Goal: Information Seeking & Learning: Check status

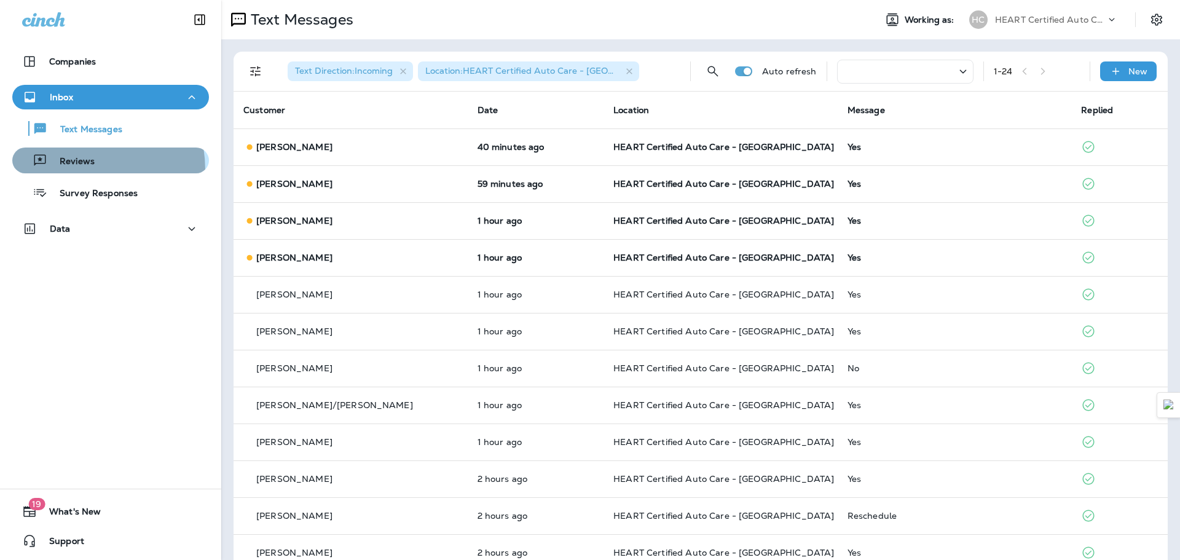
click at [64, 170] on button "Reviews" at bounding box center [110, 161] width 197 height 26
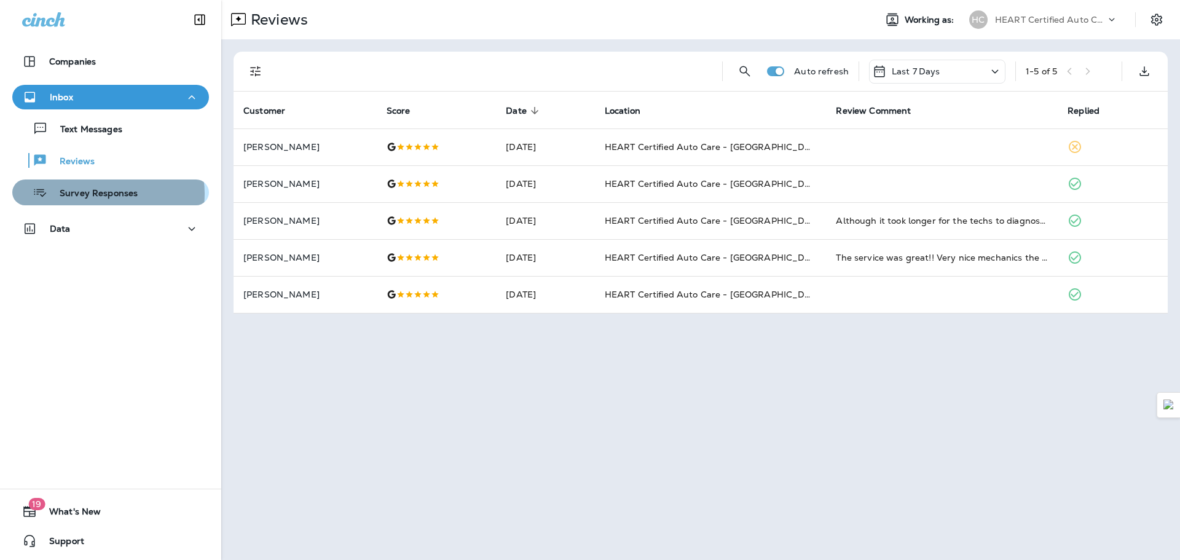
click at [105, 194] on p "Survey Responses" at bounding box center [92, 194] width 90 height 12
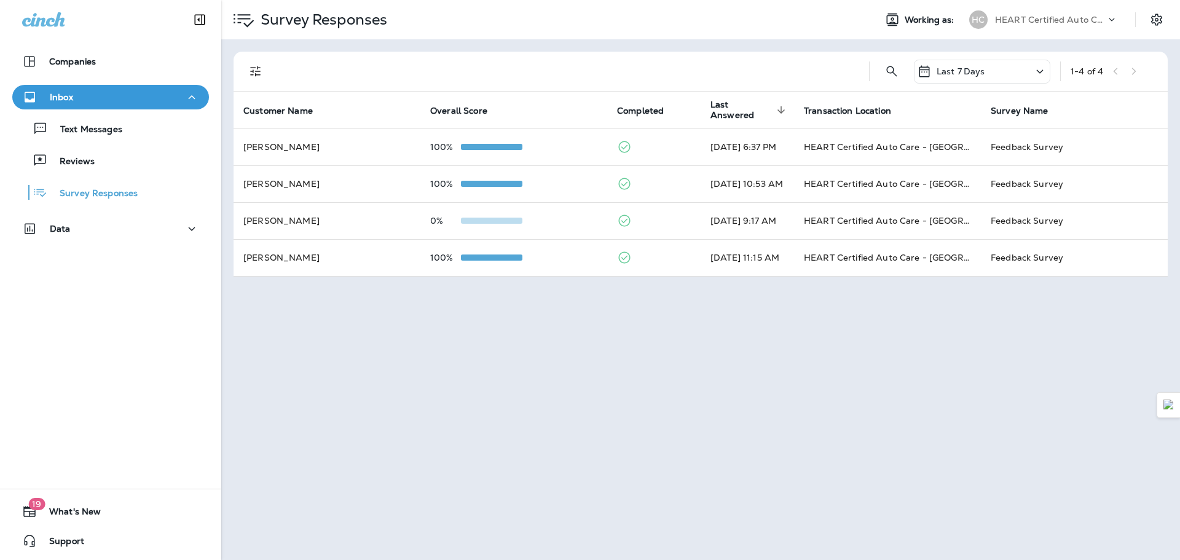
click at [130, 143] on div "Text Messages Reviews Survey Responses" at bounding box center [110, 157] width 197 height 96
click at [122, 125] on div "Text Messages" at bounding box center [110, 128] width 187 height 18
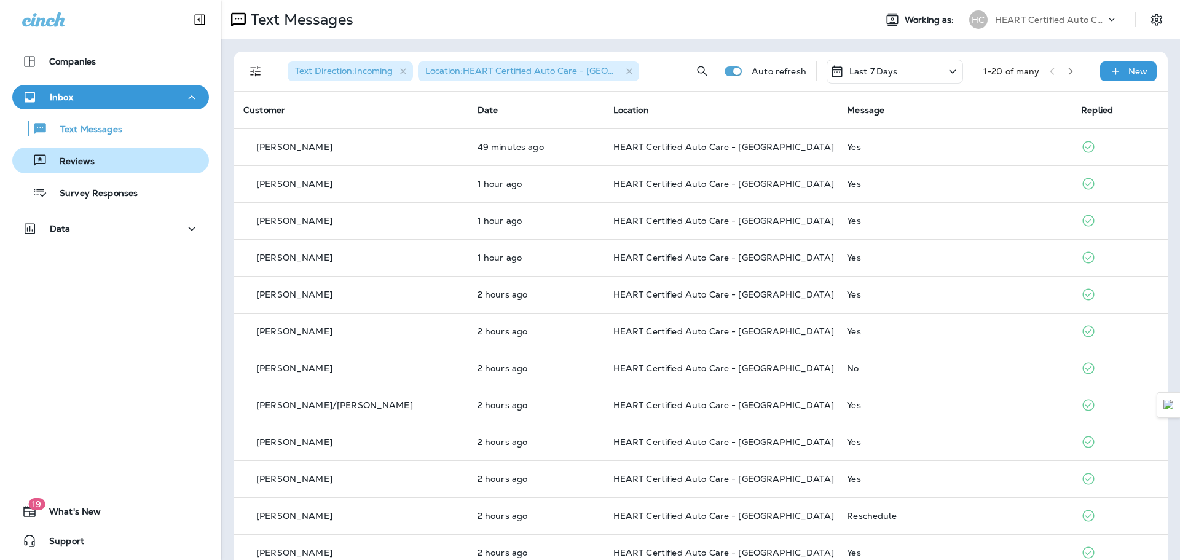
click at [85, 155] on div "Reviews" at bounding box center [55, 160] width 77 height 18
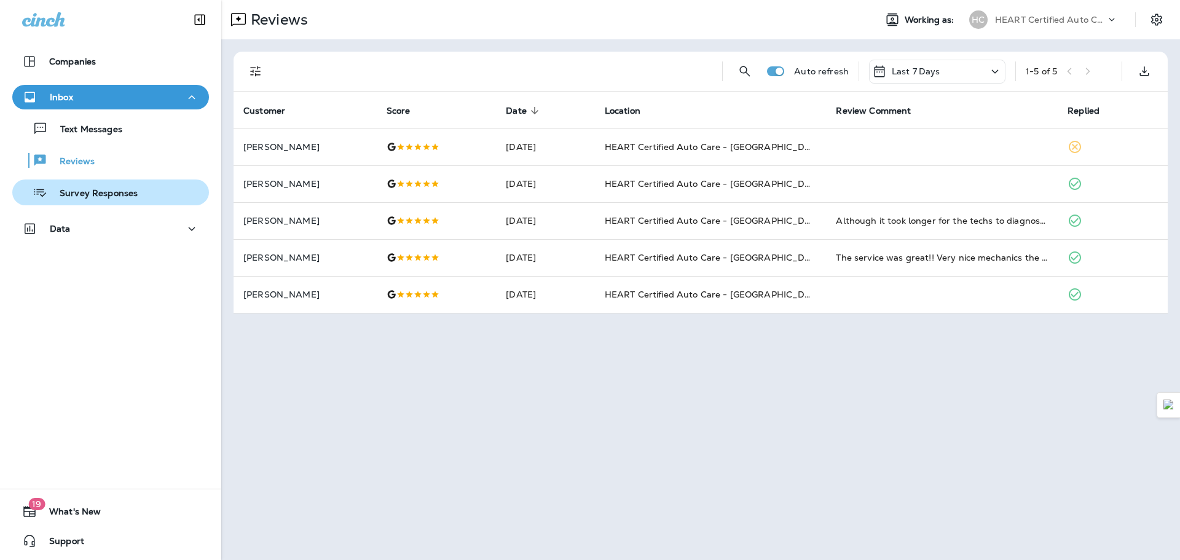
click at [89, 181] on button "Survey Responses" at bounding box center [110, 192] width 197 height 26
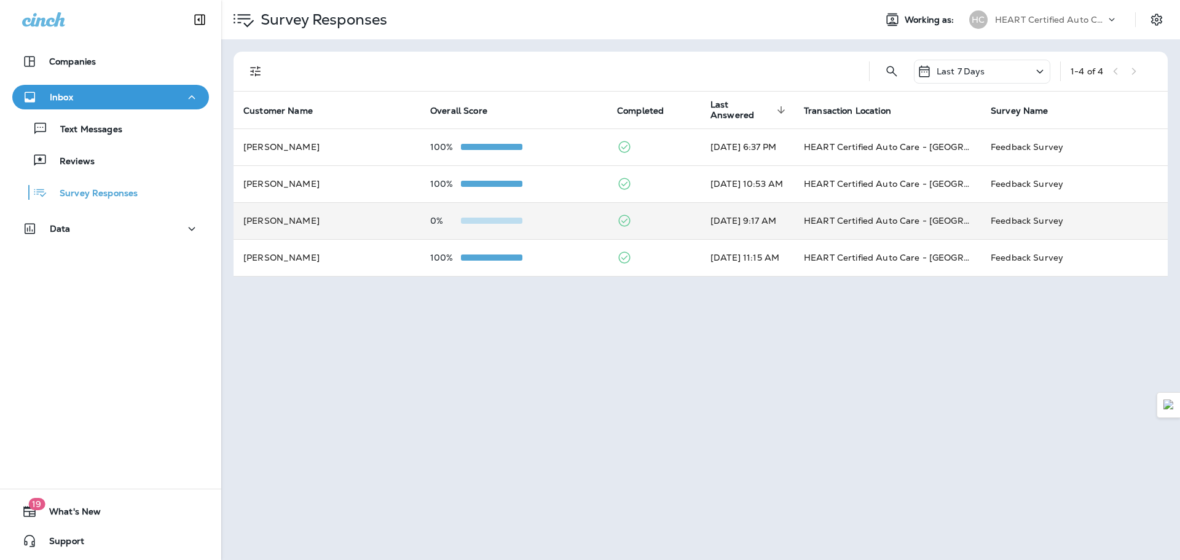
click at [326, 216] on td "[PERSON_NAME]" at bounding box center [327, 220] width 187 height 37
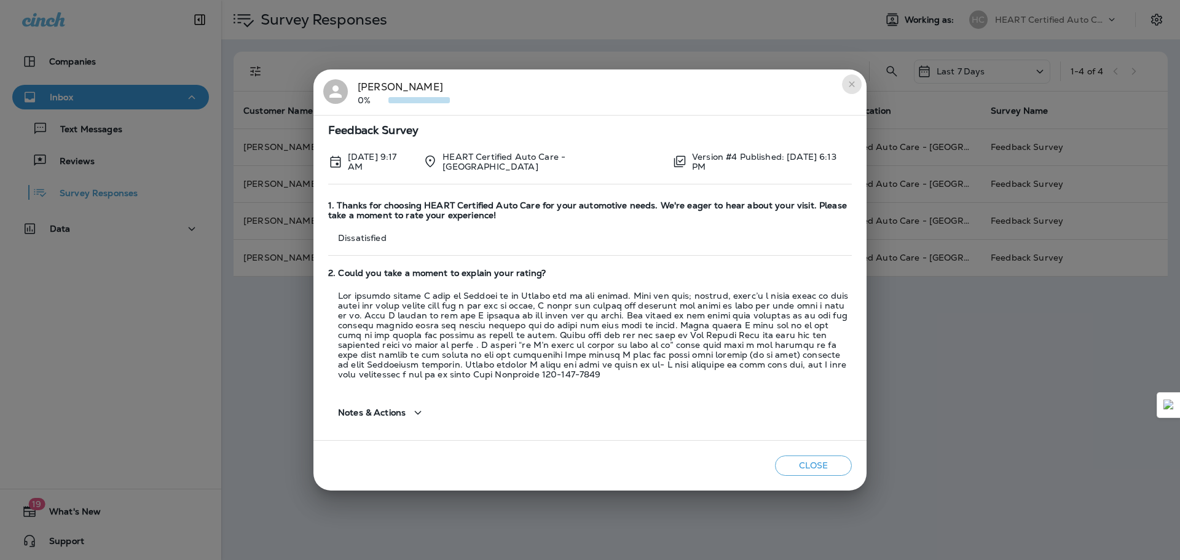
click at [842, 83] on button "close" at bounding box center [852, 84] width 20 height 20
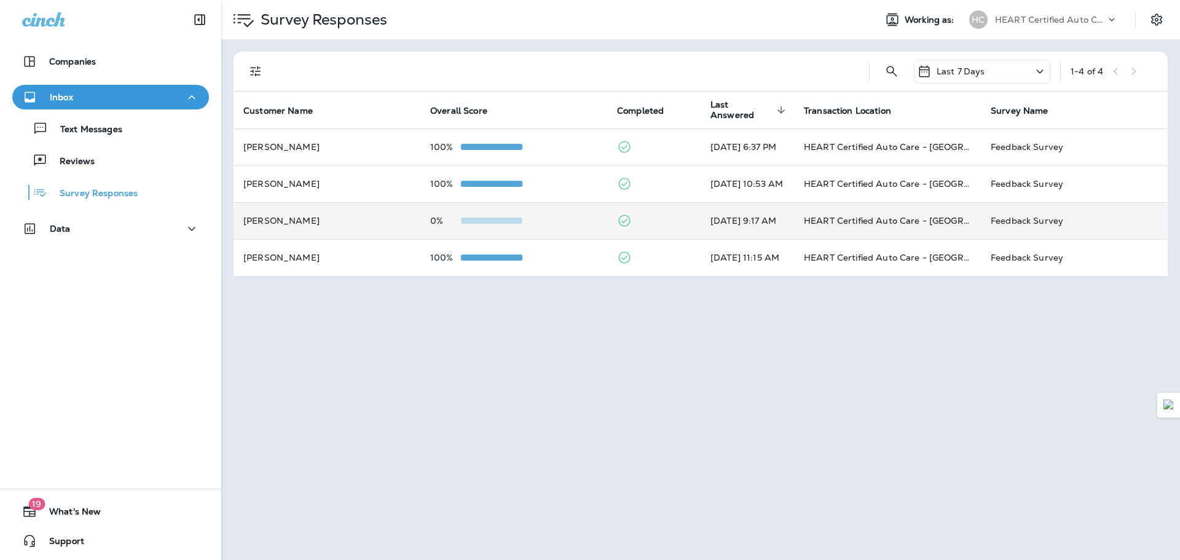
click at [331, 212] on td "[PERSON_NAME]" at bounding box center [327, 220] width 187 height 37
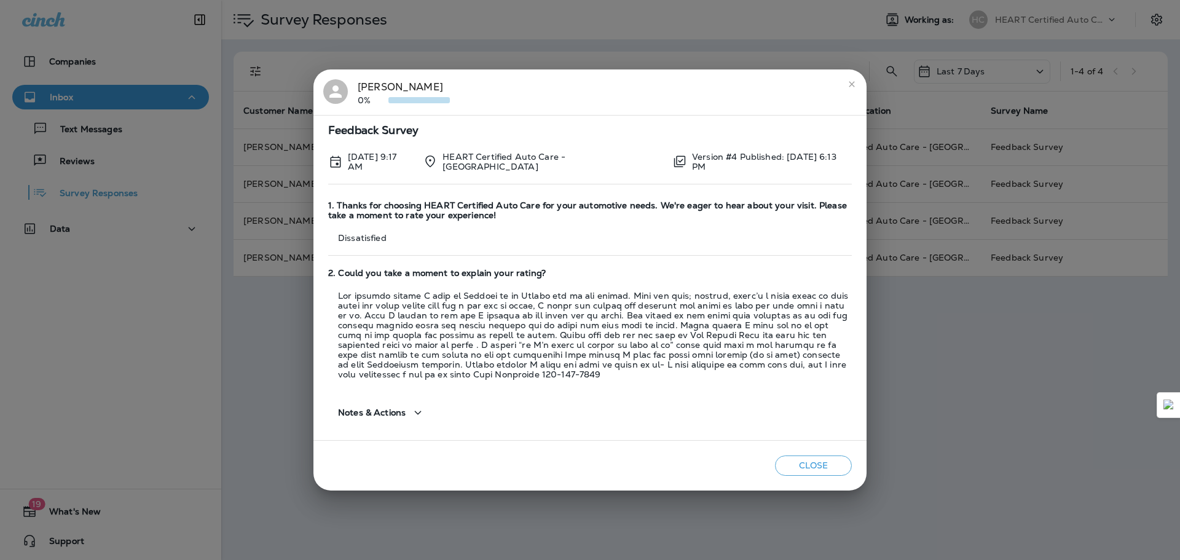
click at [855, 92] on button "close" at bounding box center [852, 84] width 20 height 20
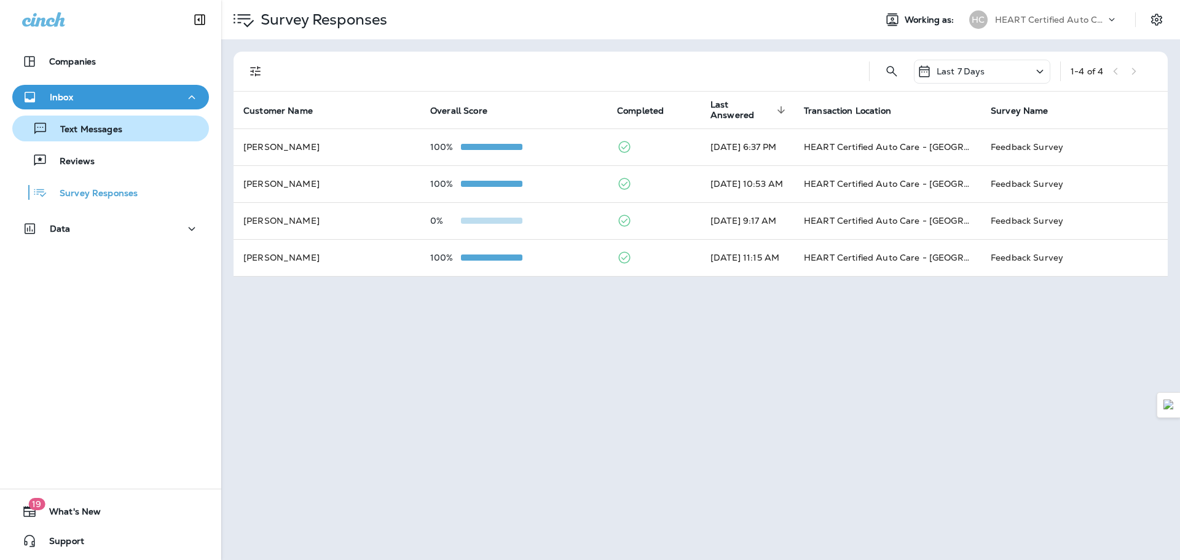
click at [104, 133] on p "Text Messages" at bounding box center [85, 130] width 74 height 12
